Goal: Find specific page/section: Find specific page/section

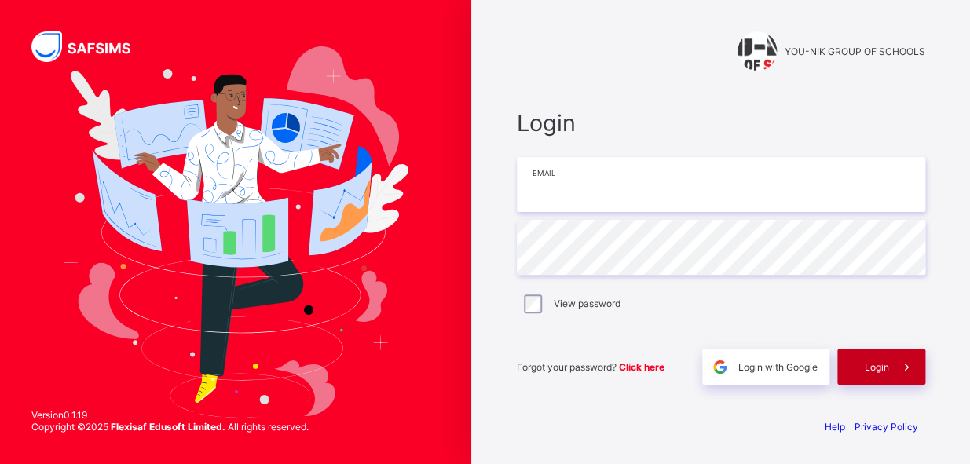
type input "**********"
click at [878, 373] on div "Login" at bounding box center [882, 367] width 88 height 36
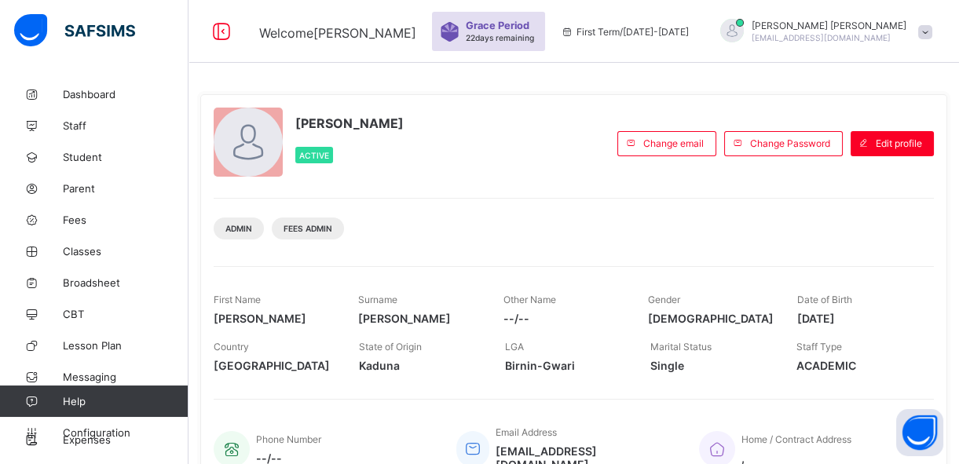
click at [878, 373] on div "Staff Type ACADEMIC" at bounding box center [858, 356] width 122 height 47
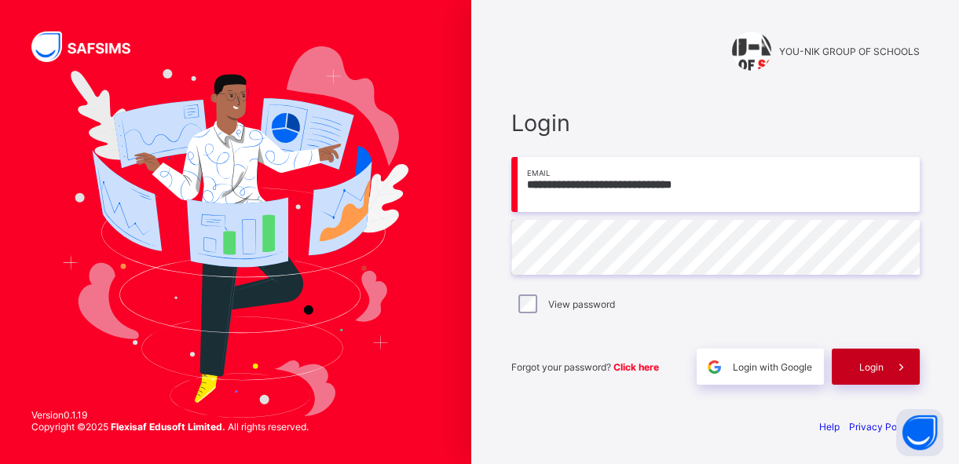
click at [842, 370] on div "Login" at bounding box center [876, 367] width 88 height 36
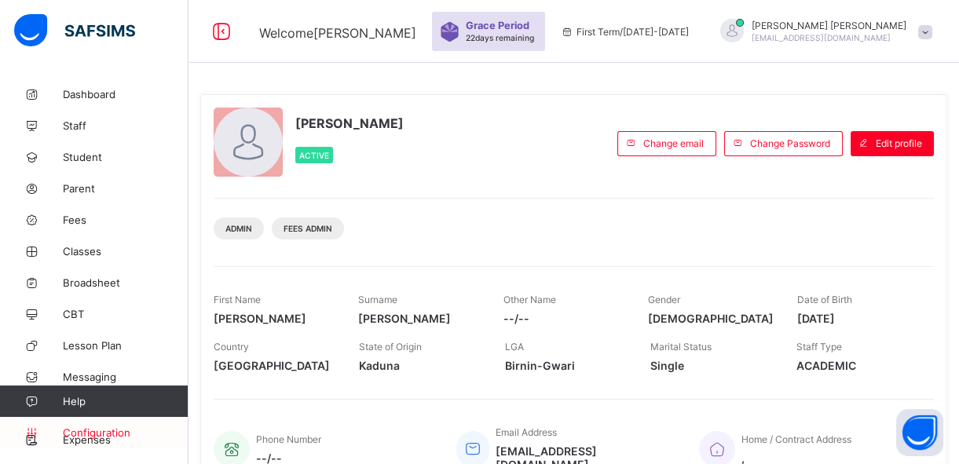
click at [112, 428] on span "Configuration" at bounding box center [125, 433] width 125 height 13
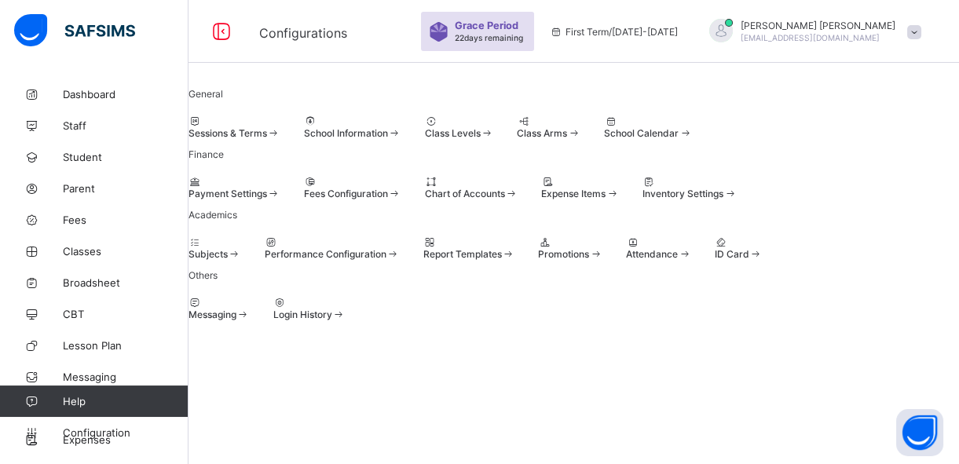
click at [402, 200] on div "Fees Configuration" at bounding box center [352, 194] width 97 height 12
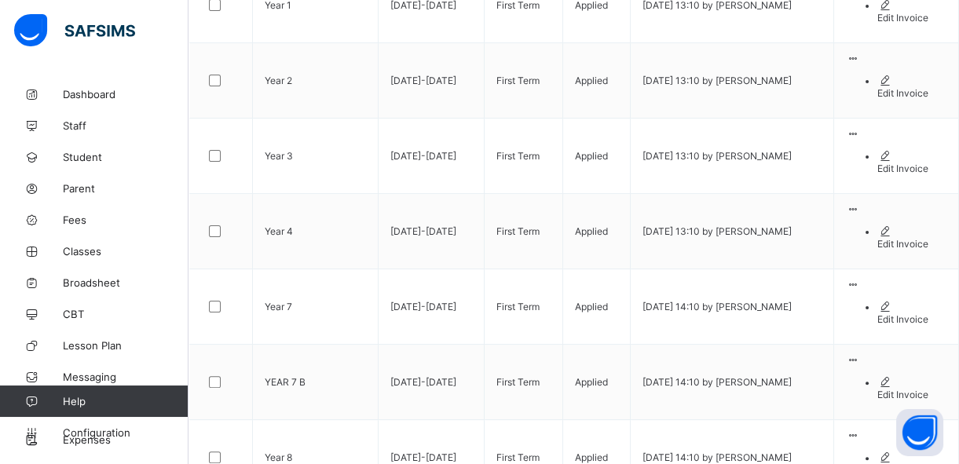
scroll to position [992, 0]
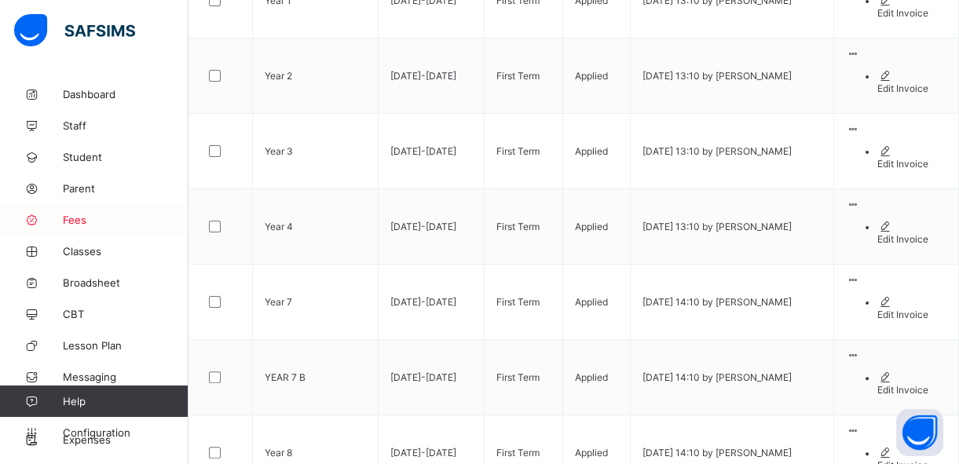
click at [79, 229] on link "Fees" at bounding box center [94, 219] width 189 height 31
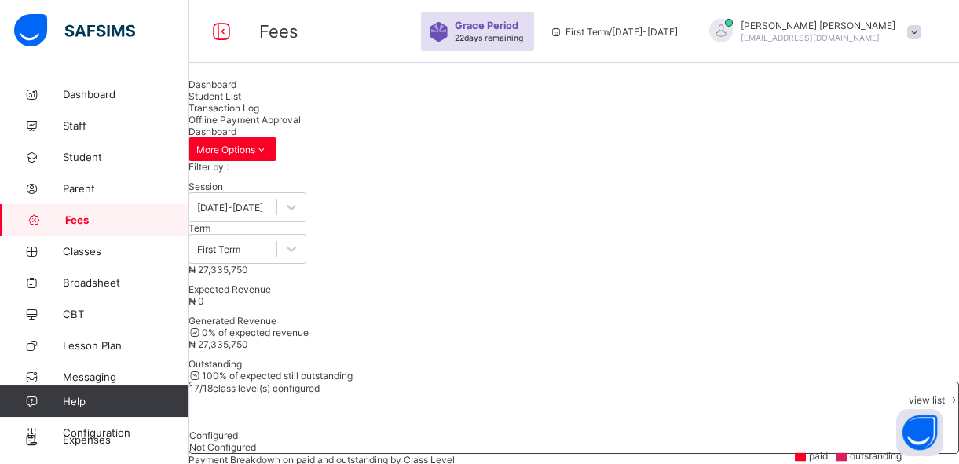
click at [241, 102] on span "Student List" at bounding box center [215, 96] width 53 height 12
click at [130, 221] on span "Fees" at bounding box center [126, 220] width 123 height 13
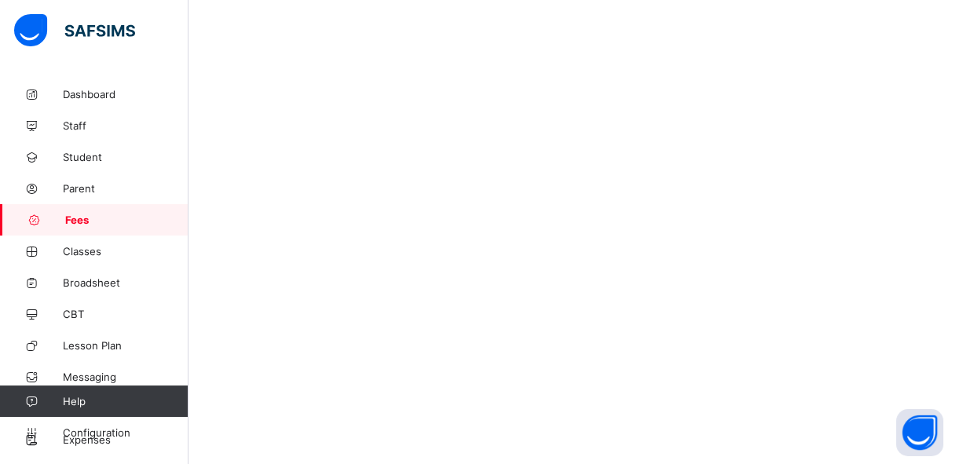
scroll to position [680, 0]
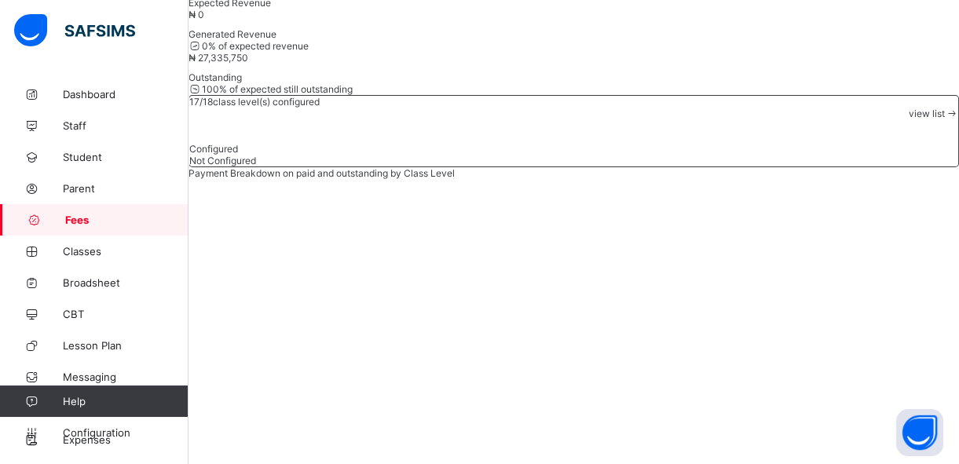
scroll to position [679, 0]
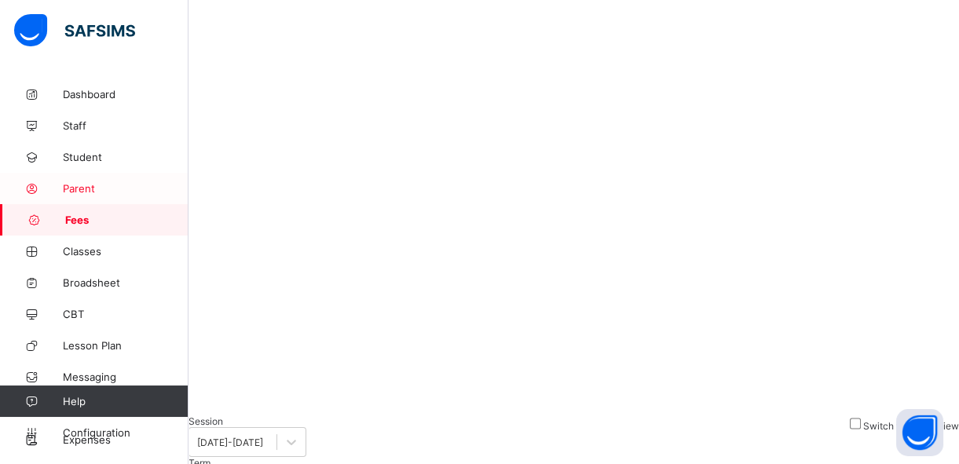
click at [141, 189] on span "Parent" at bounding box center [126, 188] width 126 height 13
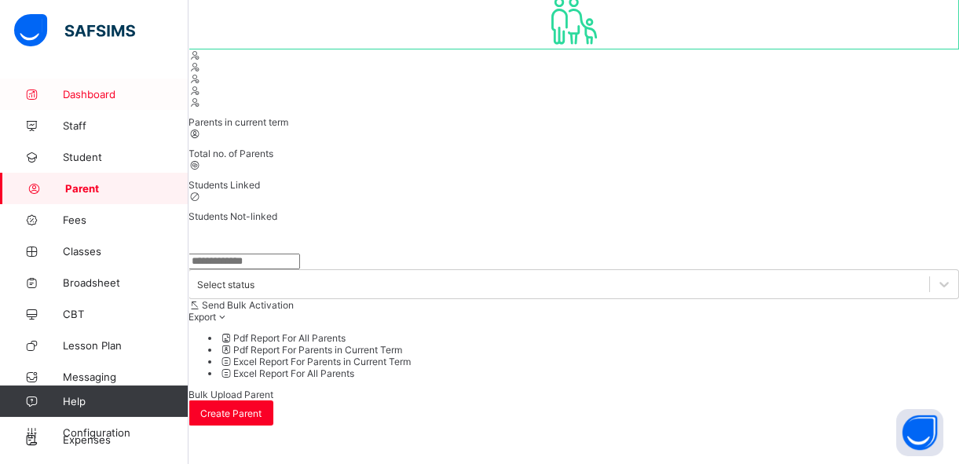
click at [119, 97] on span "Dashboard" at bounding box center [126, 94] width 126 height 13
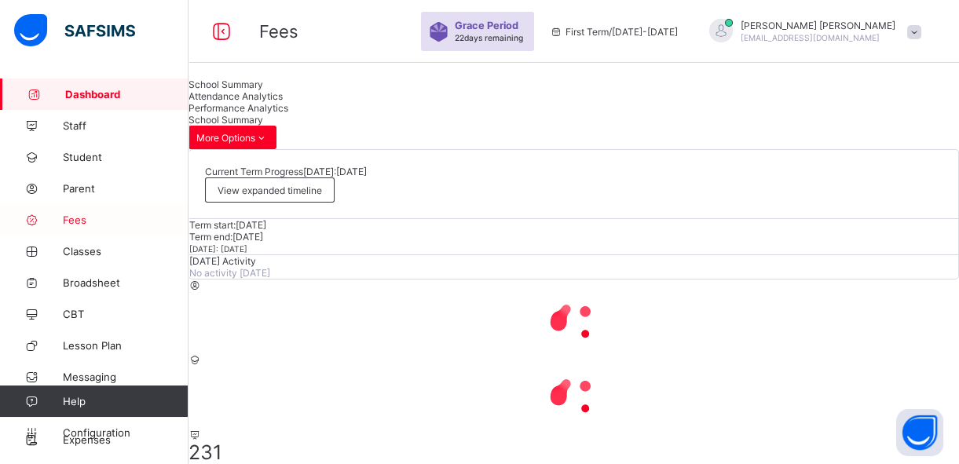
click at [78, 219] on span "Fees" at bounding box center [126, 220] width 126 height 13
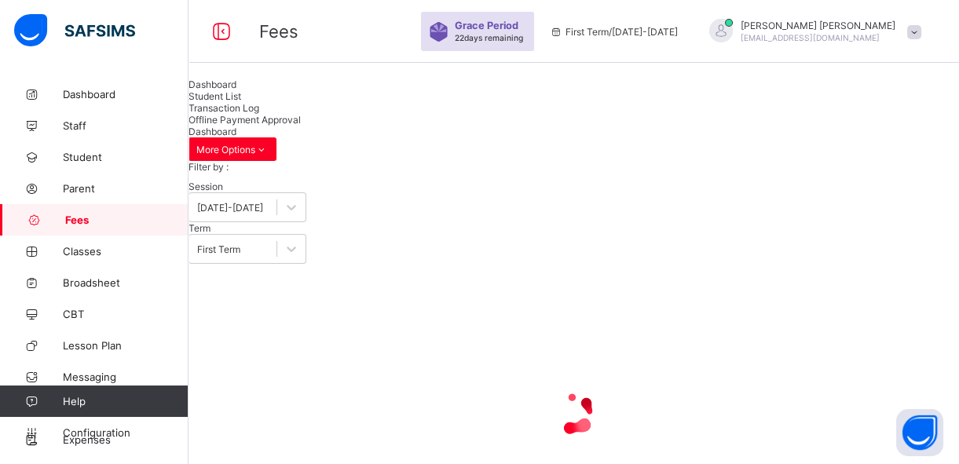
click at [241, 102] on span "Student List" at bounding box center [215, 96] width 53 height 12
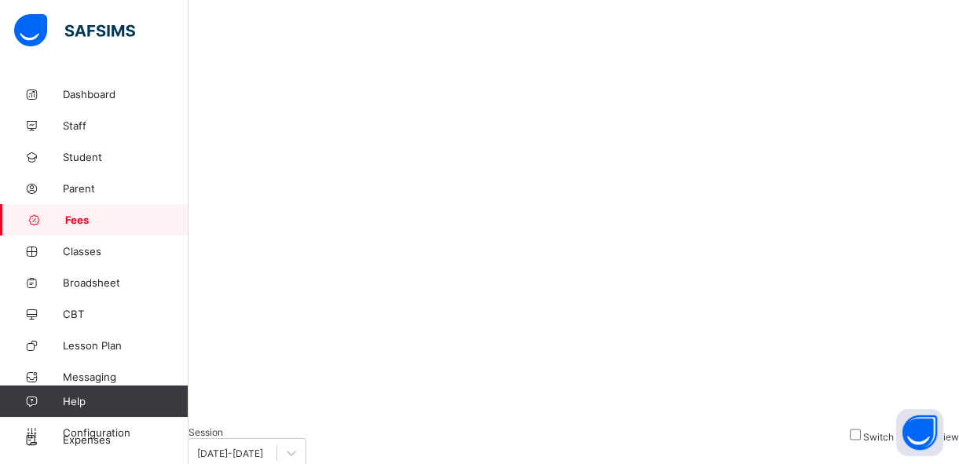
scroll to position [680, 0]
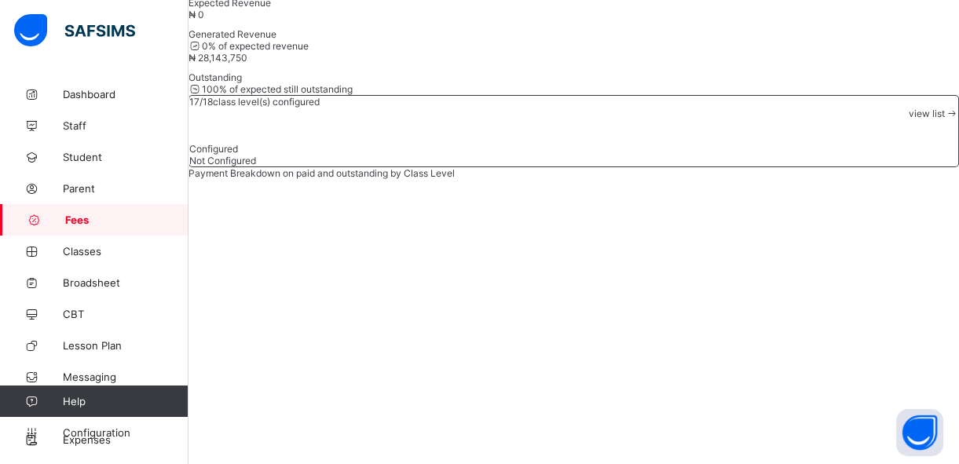
scroll to position [274, 0]
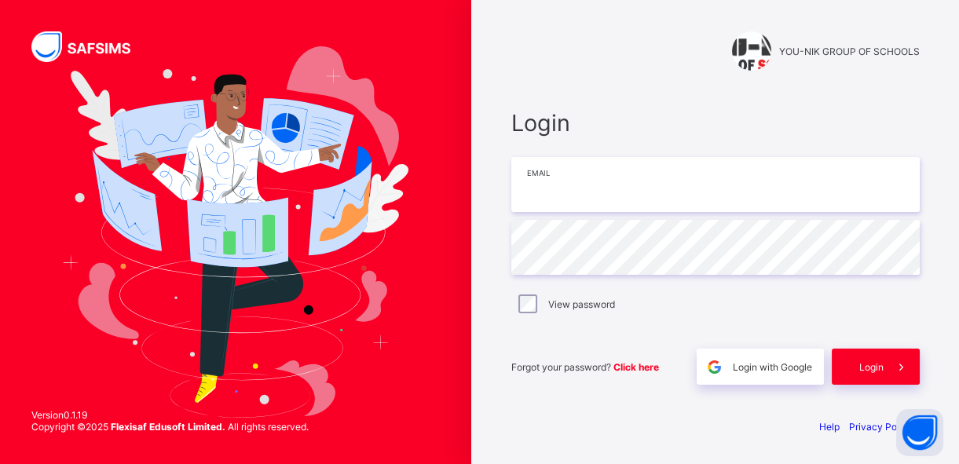
type input "**********"
